Goal: Answer question/provide support: Ask a question

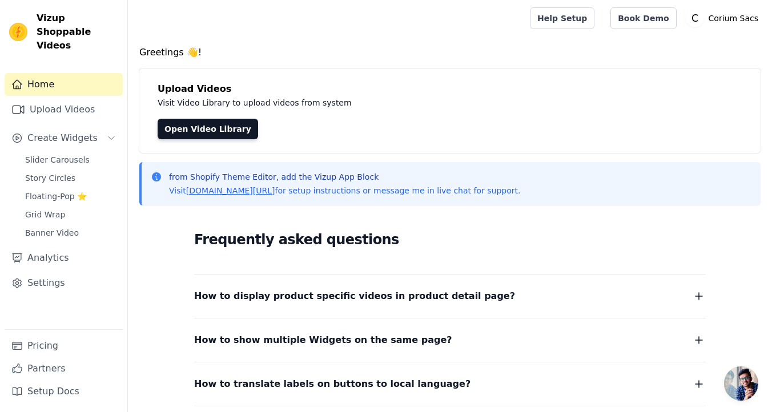
click at [82, 136] on div "Home Upload Videos Create Widgets Slider Carousels Story Circles Floating-Pop ⭐…" at bounding box center [64, 201] width 118 height 256
click at [84, 154] on span "Slider Carousels" at bounding box center [57, 159] width 64 height 11
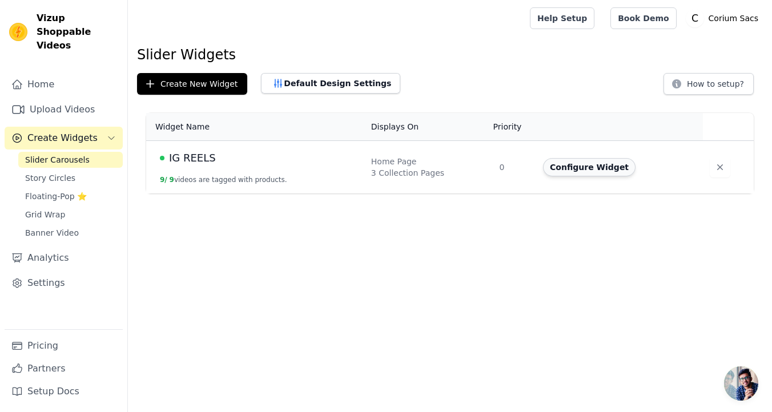
click at [592, 167] on button "Configure Widget" at bounding box center [589, 167] width 92 height 18
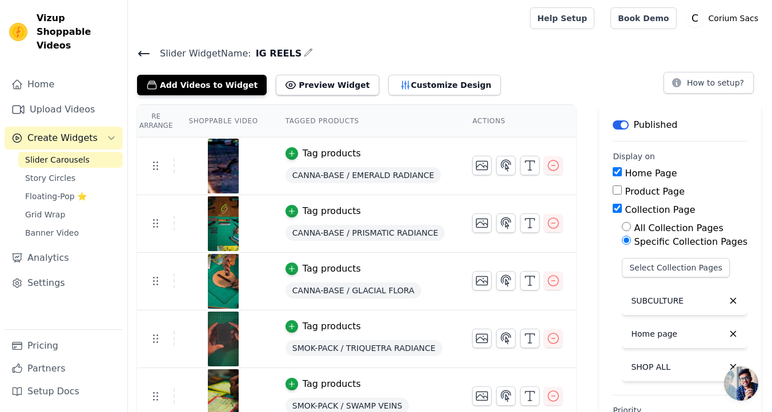
click at [744, 386] on span "Open chat" at bounding box center [741, 383] width 34 height 34
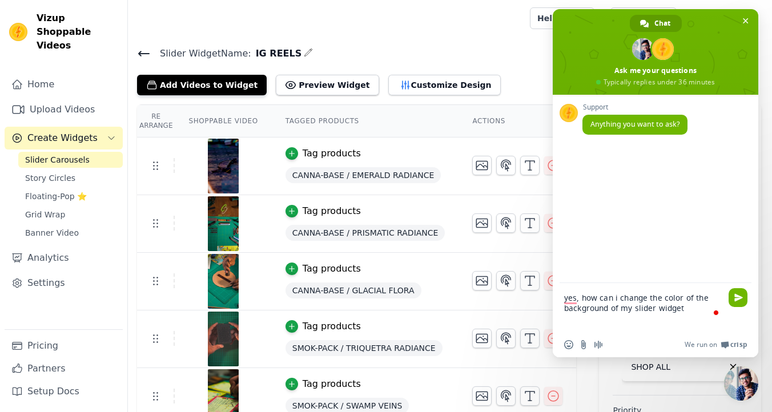
type textarea "yes, how can i change the color of the background of my slider widget?"
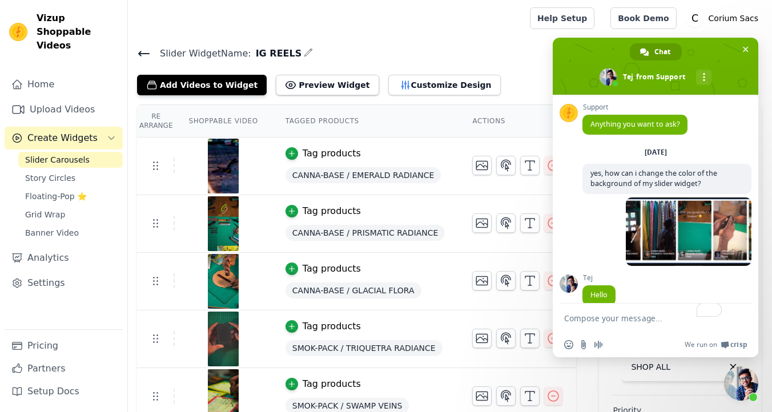
scroll to position [15, 0]
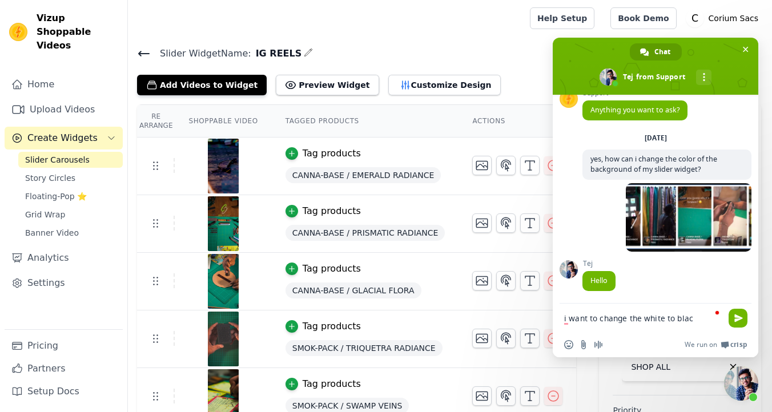
type textarea "i want to change the white to black"
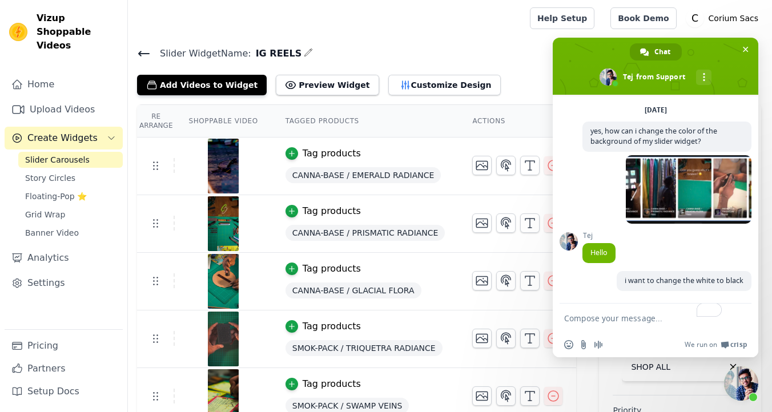
scroll to position [94, 0]
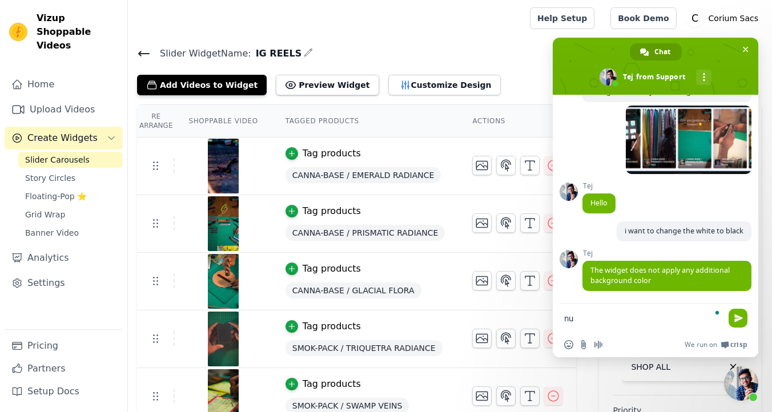
type textarea "n"
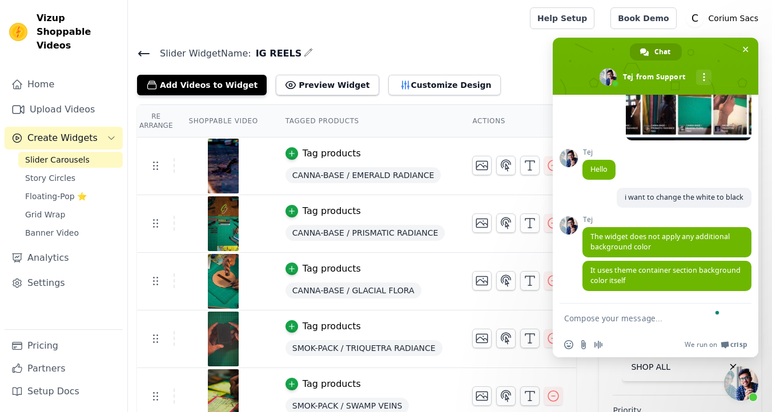
type textarea "b"
click at [587, 309] on textarea "To enrich screen reader interactions, please activate Accessibility in Grammarl…" at bounding box center [644, 318] width 160 height 29
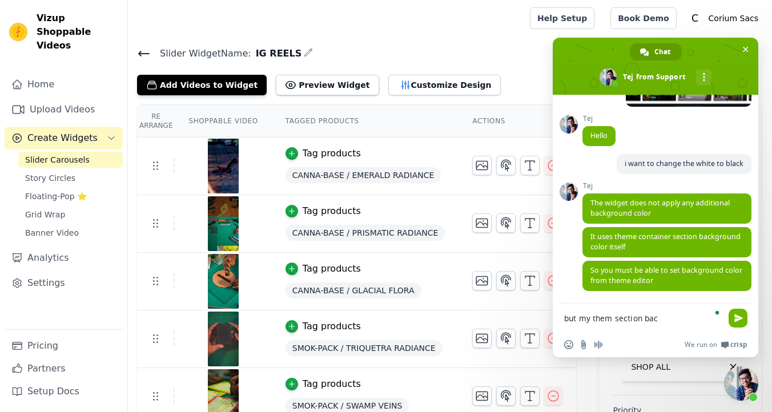
type textarea "but my them section back"
type textarea "m"
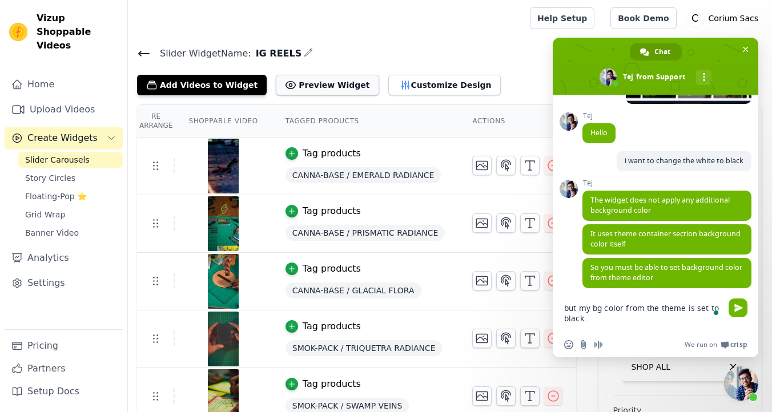
type textarea "but my bg color from the theme is set to black..."
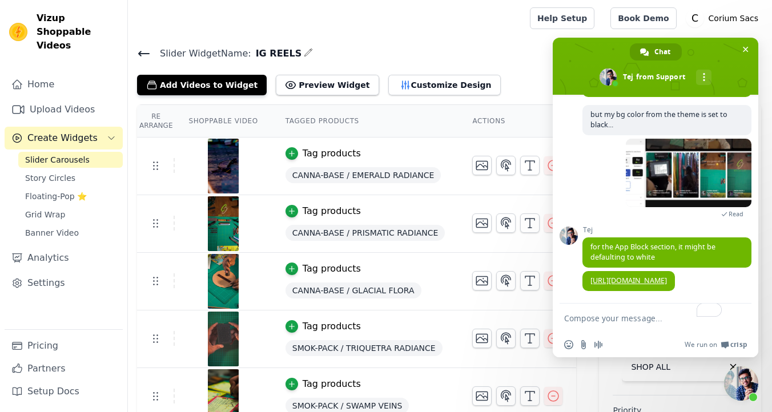
scroll to position [402, 0]
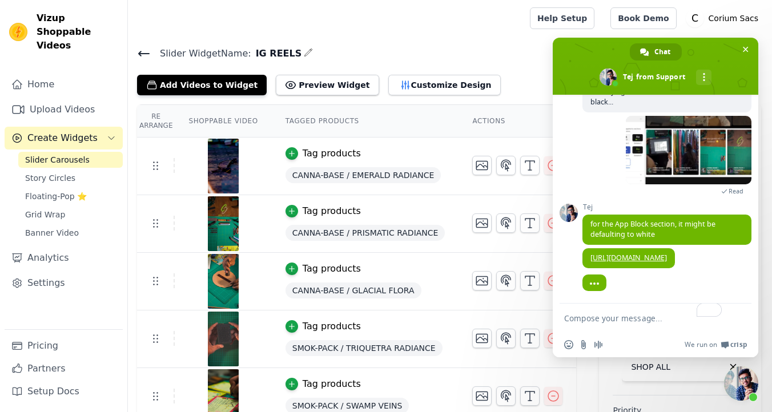
click at [644, 253] on link "[URL][DOMAIN_NAME]" at bounding box center [628, 258] width 76 height 10
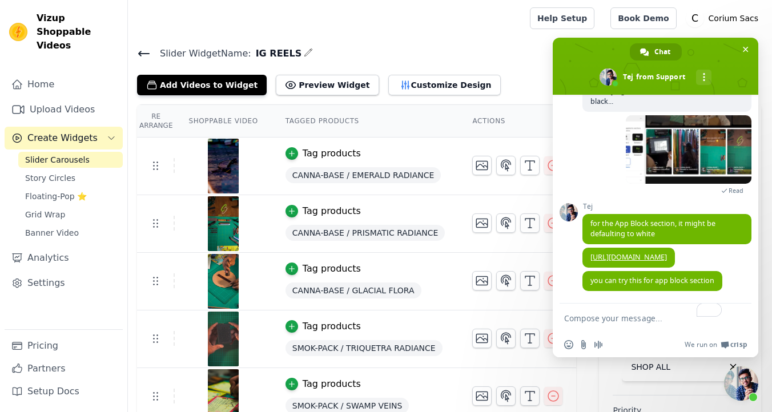
scroll to position [402, 0]
click at [627, 306] on textarea "To enrich screen reader interactions, please activate Accessibility in Grammarl…" at bounding box center [644, 318] width 160 height 29
type textarea "ok thnkx lemme check Tej"
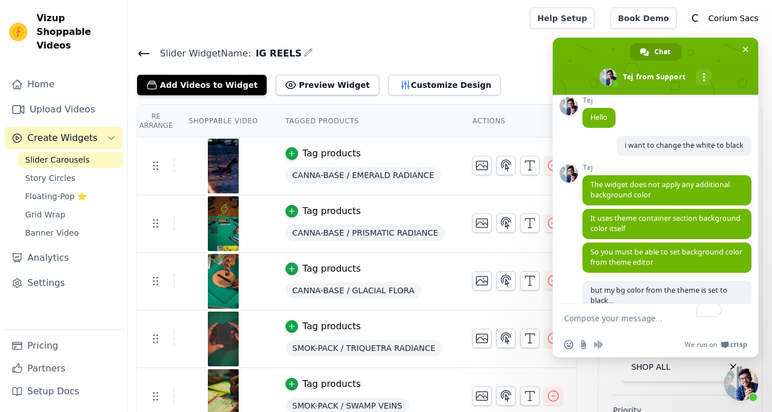
scroll to position [431, 0]
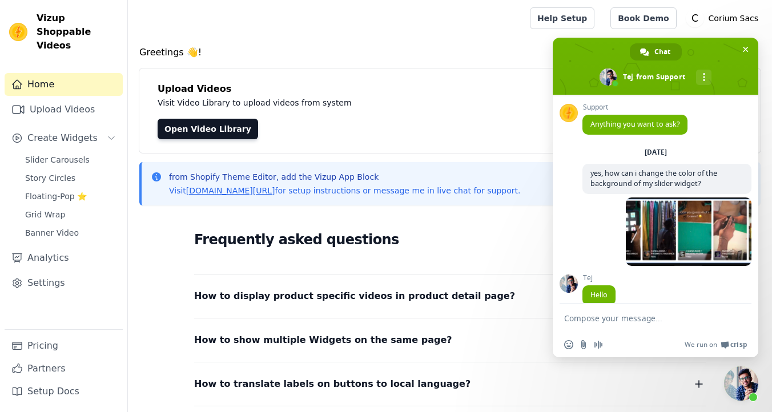
scroll to position [431, 0]
